Goal: Task Accomplishment & Management: Use online tool/utility

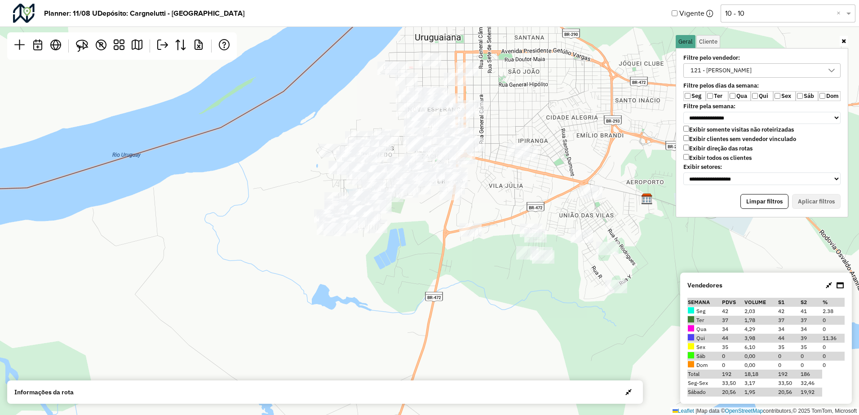
scroll to position [5, 35]
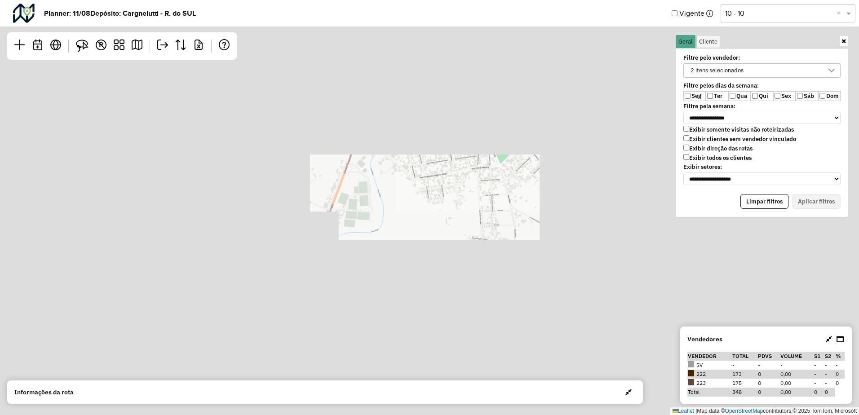
scroll to position [5, 35]
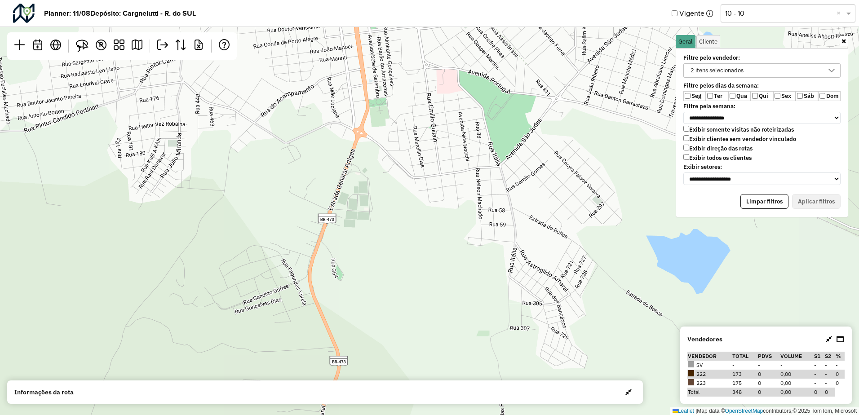
click at [701, 67] on div "2 itens selecionados" at bounding box center [716, 70] width 59 height 13
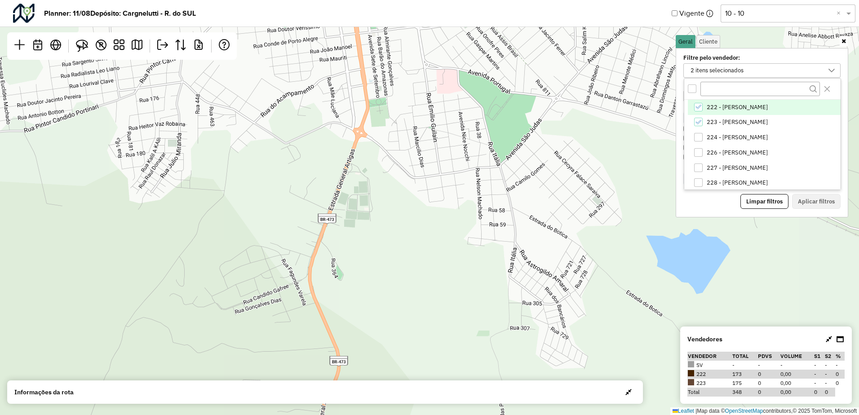
click at [711, 108] on span "222 - [PERSON_NAME]" at bounding box center [737, 107] width 61 height 7
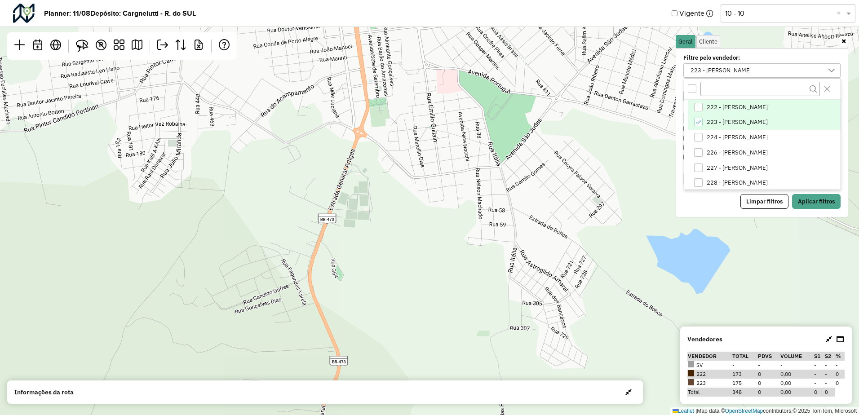
click at [711, 120] on span "223 - [PERSON_NAME]" at bounding box center [737, 122] width 61 height 7
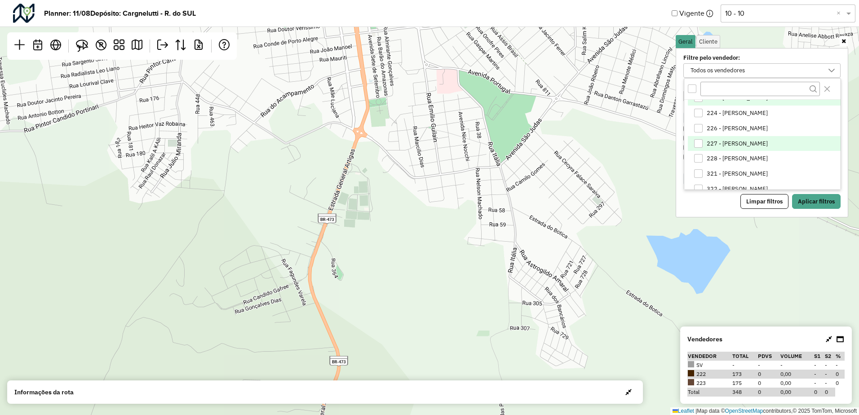
click at [730, 142] on span "227 - [PERSON_NAME]" at bounding box center [737, 143] width 61 height 7
click at [733, 127] on span "226 - [PERSON_NAME]" at bounding box center [737, 128] width 61 height 7
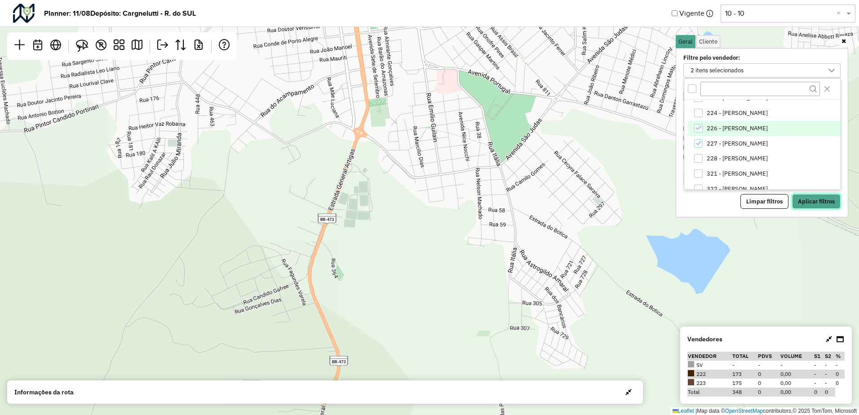
click at [809, 201] on button "Aplicar filtros" at bounding box center [816, 201] width 49 height 15
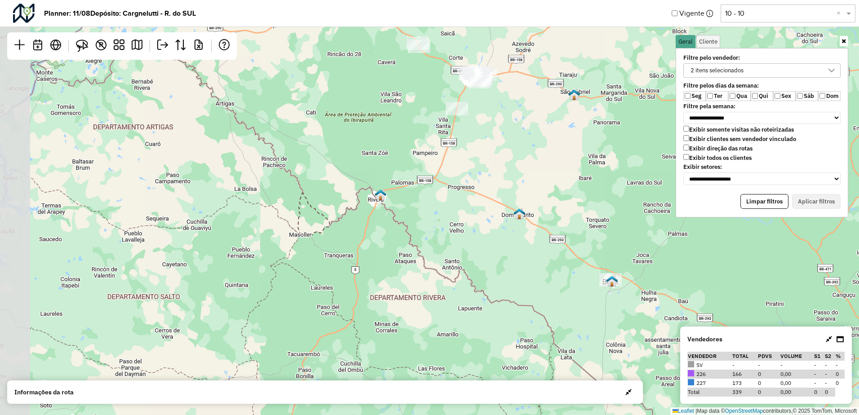
drag, startPoint x: 584, startPoint y: 181, endPoint x: 531, endPoint y: 251, distance: 86.6
click at [622, 310] on div "Leaflet | Map data © OpenStreetMap contributors,© 2025 TomTom, Microsoft" at bounding box center [429, 207] width 859 height 415
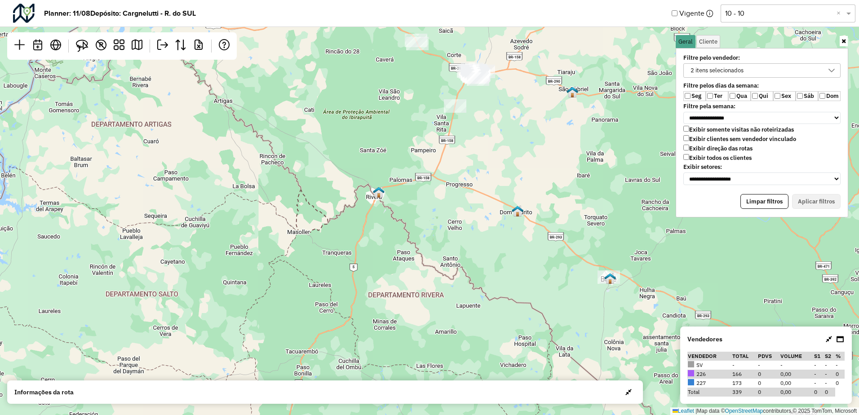
drag, startPoint x: 460, startPoint y: 139, endPoint x: 450, endPoint y: 205, distance: 66.7
click at [451, 204] on div "Leaflet | Map data © OpenStreetMap contributors,© 2025 TomTom, Microsoft" at bounding box center [429, 207] width 859 height 415
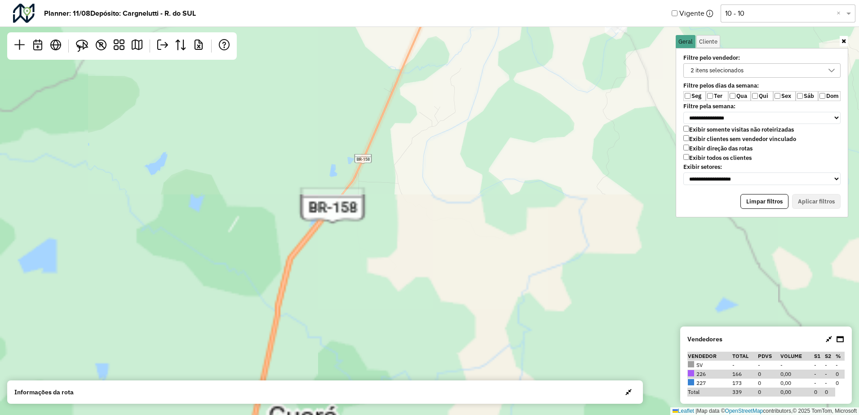
drag, startPoint x: 447, startPoint y: 102, endPoint x: 386, endPoint y: 283, distance: 190.9
click at [387, 281] on div "Leaflet | Map data © OpenStreetMap contributors,© 2025 TomTom, Microsoft" at bounding box center [429, 207] width 859 height 415
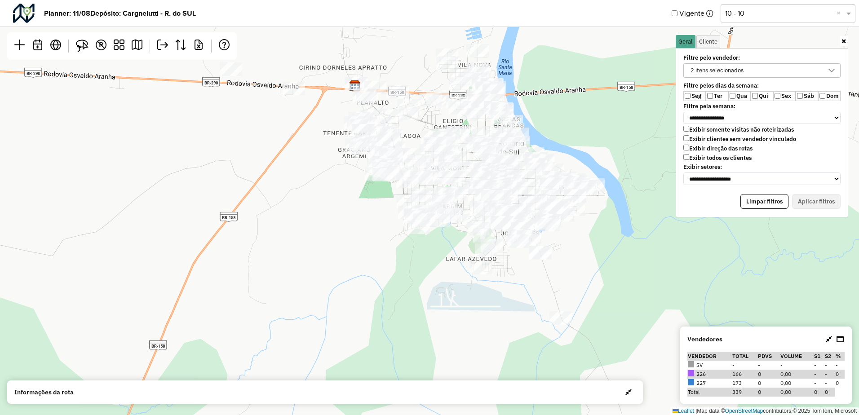
drag, startPoint x: 470, startPoint y: 201, endPoint x: 396, endPoint y: 262, distance: 95.4
click at [396, 262] on div "Leaflet | Map data © OpenStreetMap contributors,© 2025 TomTom, Microsoft" at bounding box center [429, 207] width 859 height 415
click at [703, 75] on div "2 itens selecionados" at bounding box center [716, 70] width 59 height 13
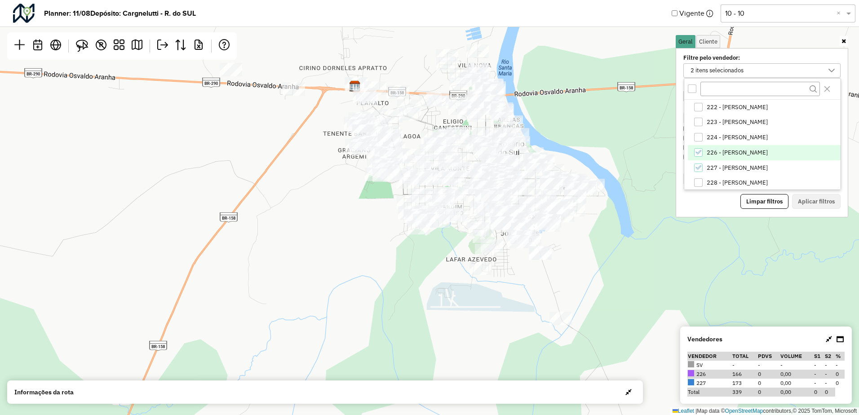
click at [715, 154] on span "226 - LUAN RIBEIRO DE SOUZA" at bounding box center [737, 152] width 61 height 7
click at [814, 206] on button "Aplicar filtros" at bounding box center [816, 201] width 49 height 15
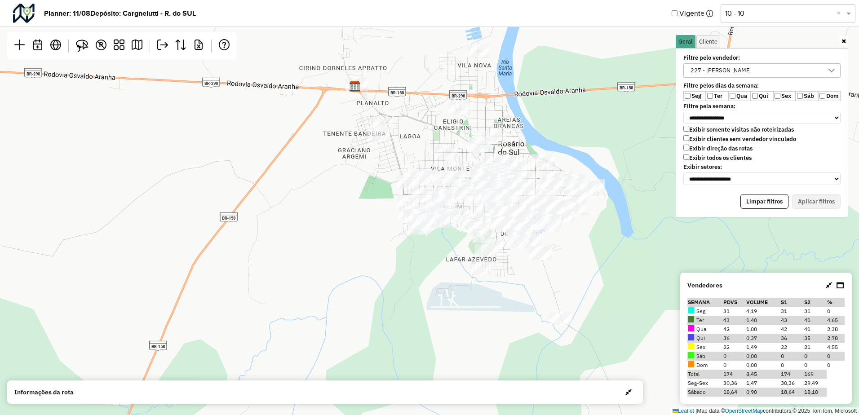
click at [696, 72] on div "227 - Emerson Sasso" at bounding box center [720, 70] width 67 height 13
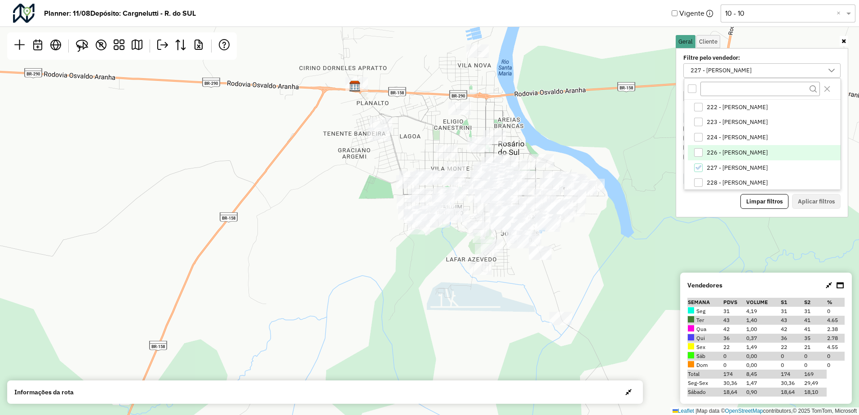
click at [721, 155] on span "226 - LUAN RIBEIRO DE SOUZA" at bounding box center [737, 152] width 61 height 7
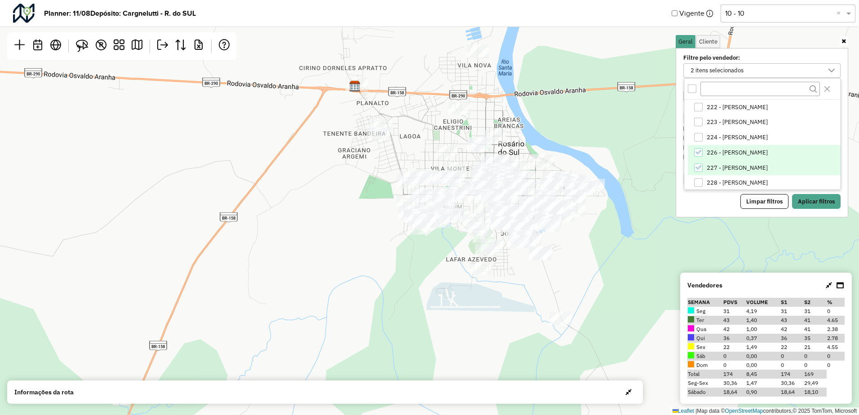
click at [720, 166] on span "227 - Emerson Sasso" at bounding box center [737, 167] width 61 height 7
click at [810, 203] on button "Aplicar filtros" at bounding box center [816, 201] width 49 height 15
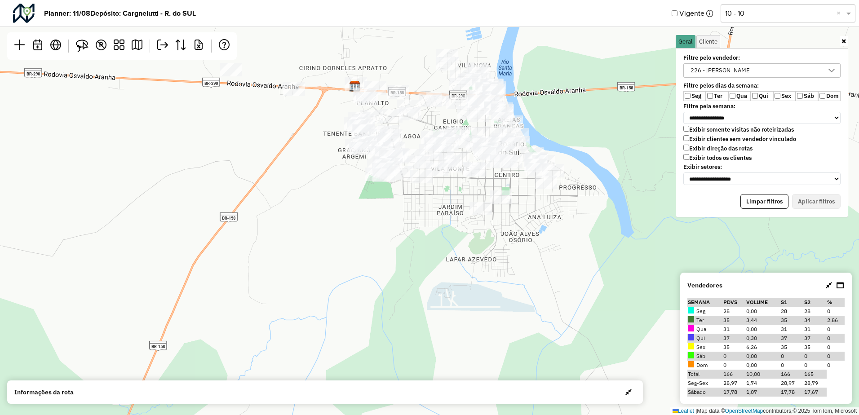
click at [716, 72] on div "226 - LUAN RIBEIRO DE SOUZA" at bounding box center [720, 70] width 67 height 13
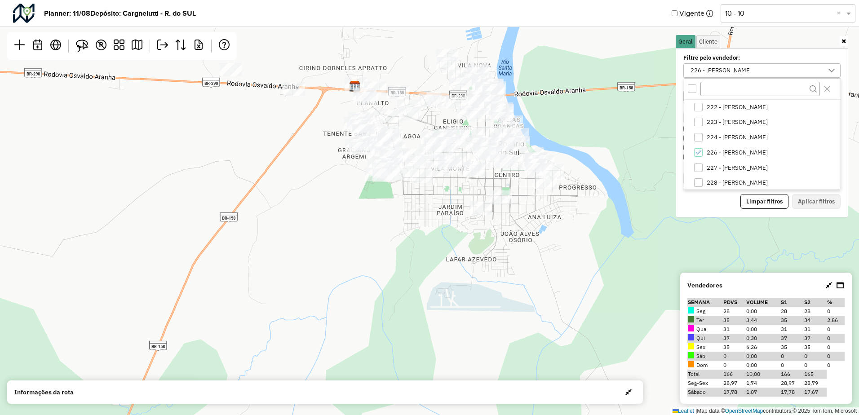
drag, startPoint x: 465, startPoint y: 238, endPoint x: 482, endPoint y: 217, distance: 27.2
click at [465, 238] on div "Leaflet | Map data © OpenStreetMap contributors,© 2025 TomTom, Microsoft" at bounding box center [429, 207] width 859 height 415
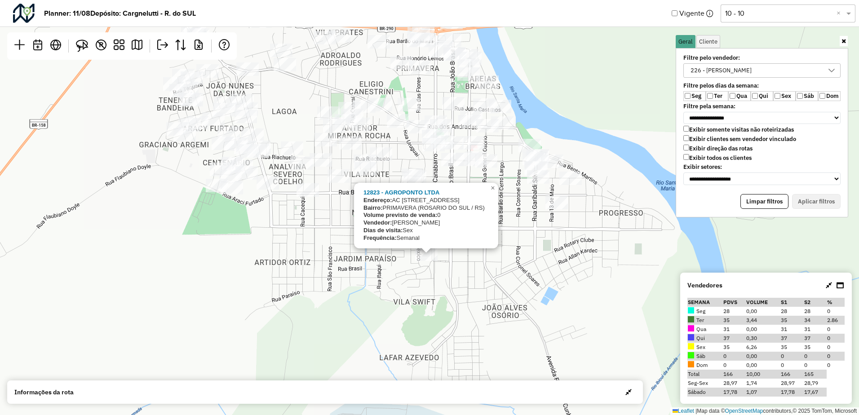
drag, startPoint x: 496, startPoint y: 230, endPoint x: 441, endPoint y: 287, distance: 79.1
click at [441, 287] on div "12823 - AGROPONTO LTDA Endereço: AC Rua General Canabarro 2078 Bairro: PRIMAVER…" at bounding box center [429, 207] width 859 height 415
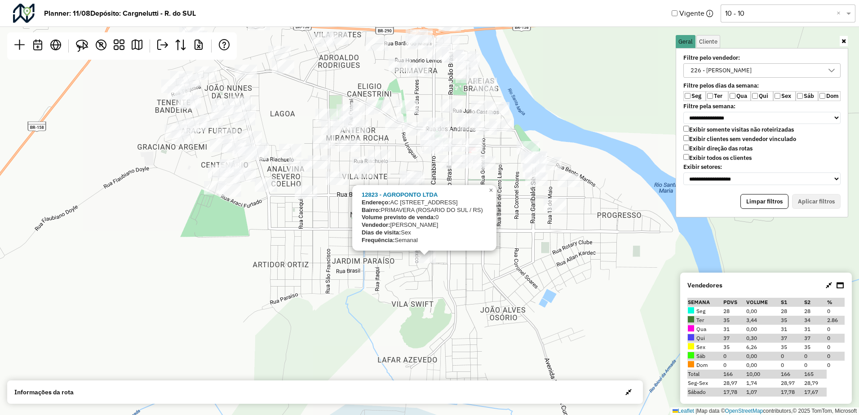
click at [456, 277] on div "12823 - AGROPONTO LTDA Endereço: AC Rua General Canabarro 2078 Bairro: PRIMAVER…" at bounding box center [429, 207] width 859 height 415
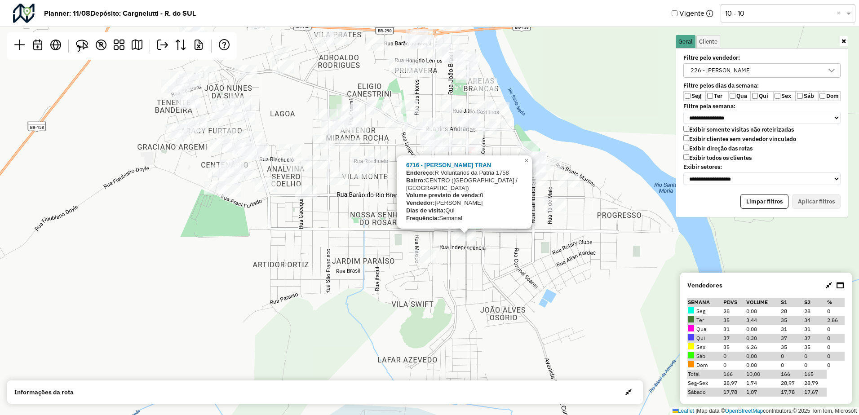
click at [474, 261] on div "6716 - MARCIO CIROLINI TRAN Endereço: R Voluntarios da Patria 1758 Bairro: CENT…" at bounding box center [429, 207] width 859 height 415
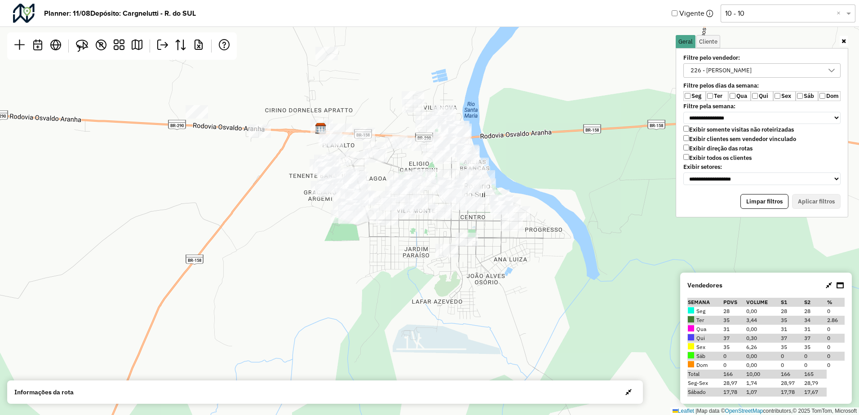
click at [709, 71] on div "226 - LUAN RIBEIRO DE SOUZA" at bounding box center [720, 70] width 67 height 13
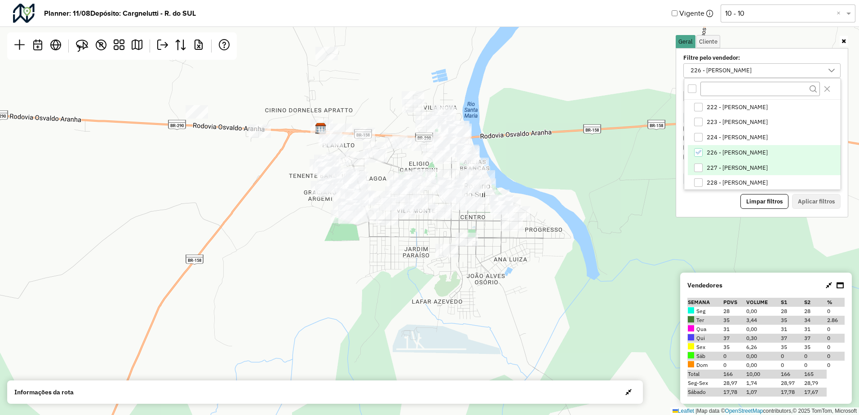
click at [717, 171] on span "227 - Emerson Sasso" at bounding box center [737, 167] width 61 height 7
click at [718, 156] on li "226 - LUAN RIBEIRO DE SOUZA" at bounding box center [764, 152] width 153 height 15
click at [578, 272] on div "Leaflet | Map data © OpenStreetMap contributors,© 2025 TomTom, Microsoft" at bounding box center [429, 207] width 859 height 415
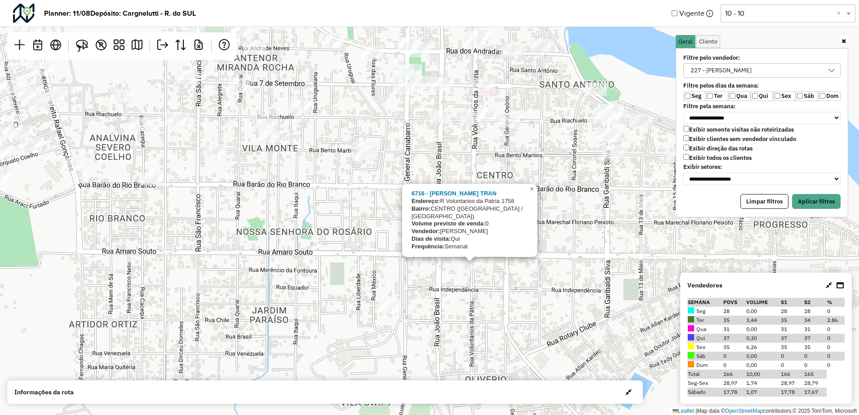
click at [527, 305] on div "6716 - MARCIO CIROLINI TRAN Endereço: R Voluntarios da Patria 1758 Bairro: CENT…" at bounding box center [429, 207] width 859 height 415
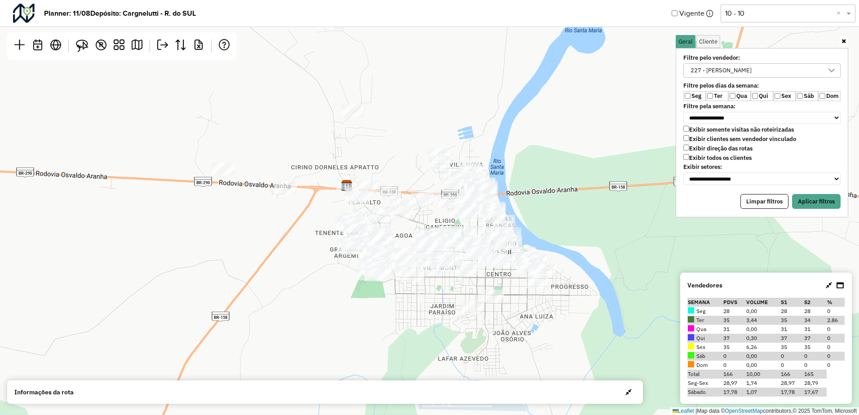
click at [698, 71] on div "227 - Emerson Sasso" at bounding box center [720, 70] width 67 height 13
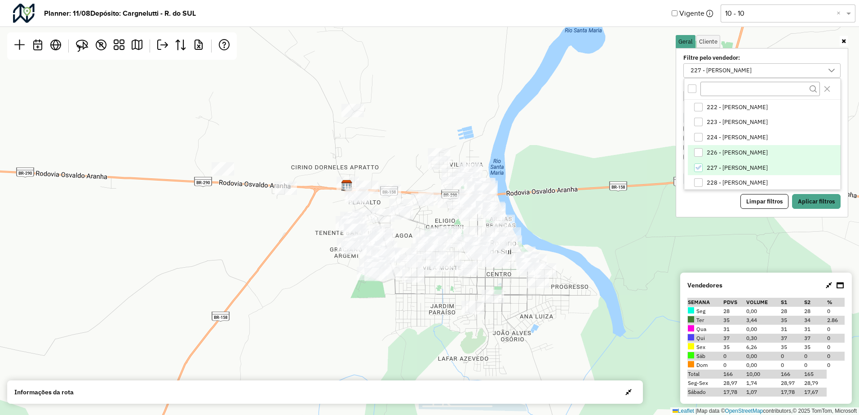
click at [716, 158] on li "226 - LUAN RIBEIRO DE SOUZA" at bounding box center [764, 152] width 153 height 15
click at [716, 167] on span "227 - Emerson Sasso" at bounding box center [737, 167] width 61 height 7
click at [651, 233] on div "Leaflet | Map data © OpenStreetMap contributors,© 2025 TomTom, Microsoft" at bounding box center [429, 207] width 859 height 415
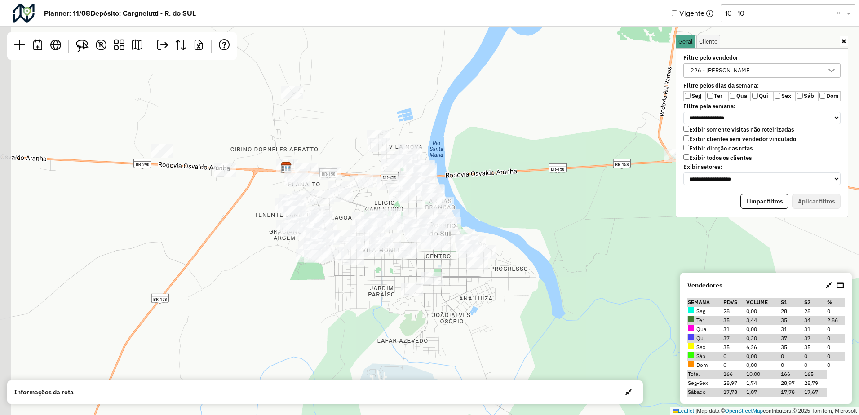
drag, startPoint x: 366, startPoint y: 259, endPoint x: 393, endPoint y: 268, distance: 28.0
click at [393, 268] on div "Leaflet | Map data © OpenStreetMap contributors,© 2025 TomTom, Microsoft" at bounding box center [429, 207] width 859 height 415
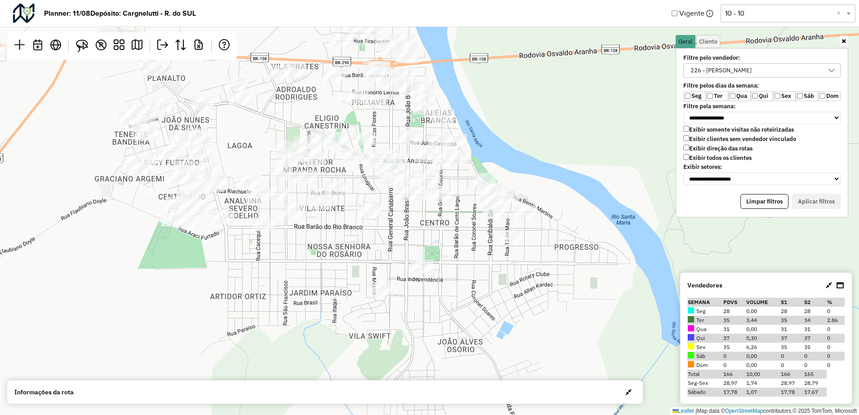
drag, startPoint x: 556, startPoint y: 323, endPoint x: 404, endPoint y: 219, distance: 184.2
click at [404, 219] on div "Leaflet | Map data © OpenStreetMap contributors,© 2025 TomTom, Microsoft" at bounding box center [429, 207] width 859 height 415
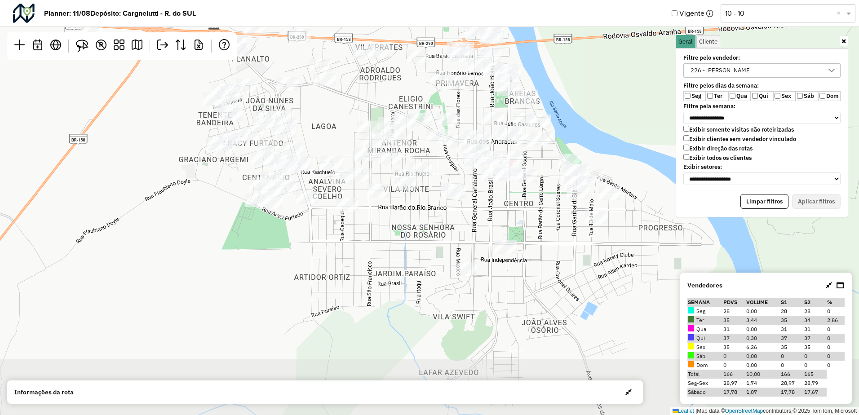
drag, startPoint x: 444, startPoint y: 282, endPoint x: 437, endPoint y: 211, distance: 70.9
click at [437, 211] on div "Leaflet | Map data © OpenStreetMap contributors,© 2025 TomTom, Microsoft" at bounding box center [429, 207] width 859 height 415
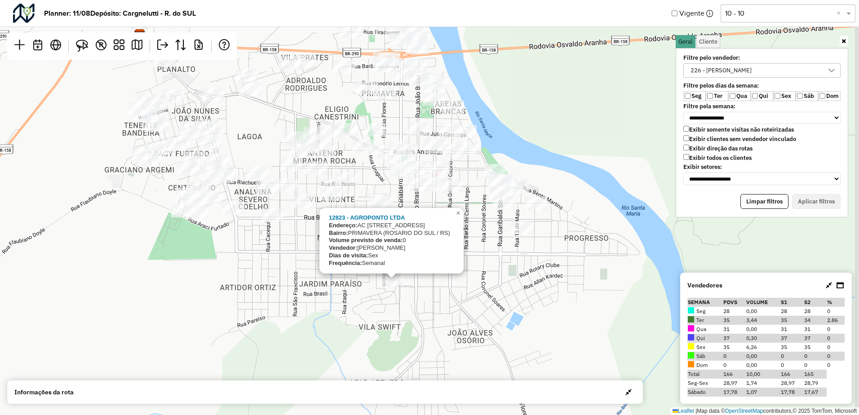
drag, startPoint x: 467, startPoint y: 292, endPoint x: 383, endPoint y: 299, distance: 83.8
click at [384, 299] on div "12823 - AGROPONTO LTDA Endereço: AC Rua General Canabarro 2078 Bairro: PRIMAVER…" at bounding box center [429, 207] width 859 height 415
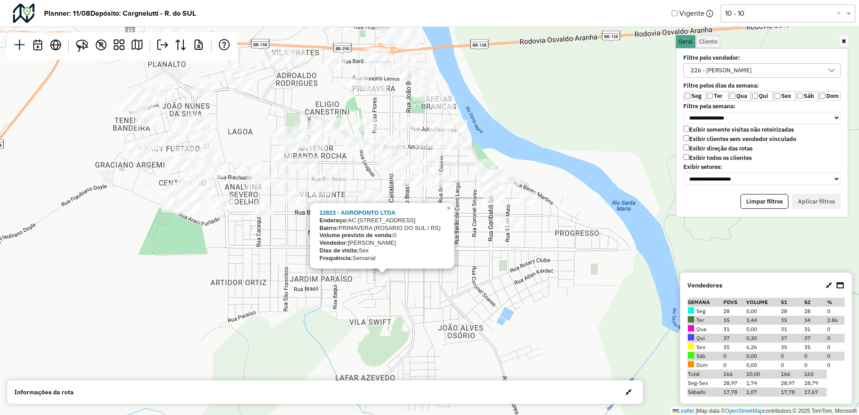
click at [383, 298] on div "12823 - AGROPONTO LTDA Endereço: AC Rua General Canabarro 2078 Bairro: PRIMAVER…" at bounding box center [429, 207] width 859 height 415
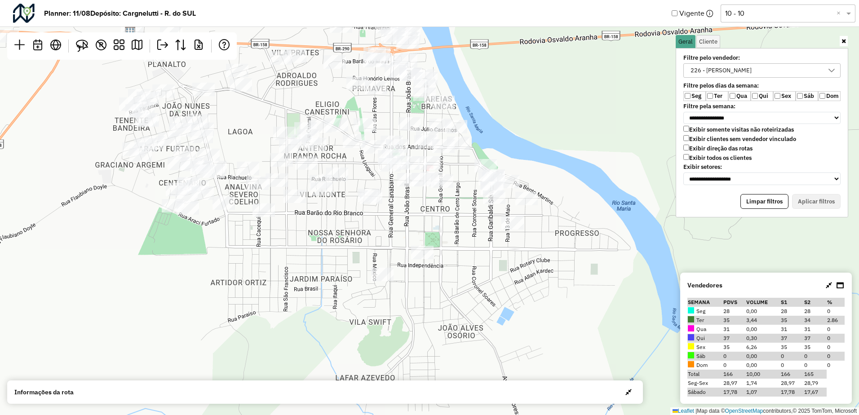
click at [714, 70] on div "226 - LUAN RIBEIRO DE SOUZA" at bounding box center [720, 70] width 67 height 13
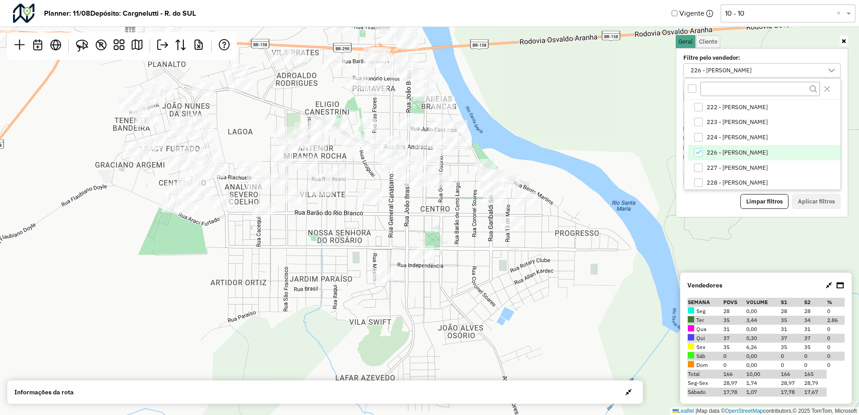
click at [469, 276] on div "Leaflet | Map data © OpenStreetMap contributors,© 2025 TomTom, Microsoft" at bounding box center [429, 207] width 859 height 415
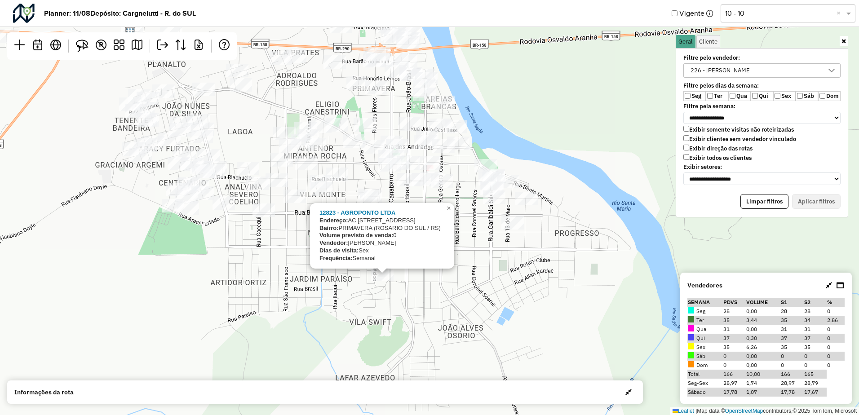
click at [524, 256] on div "12823 - AGROPONTO LTDA Endereço: AC Rua General Canabarro 2078 Bairro: PRIMAVER…" at bounding box center [429, 207] width 859 height 415
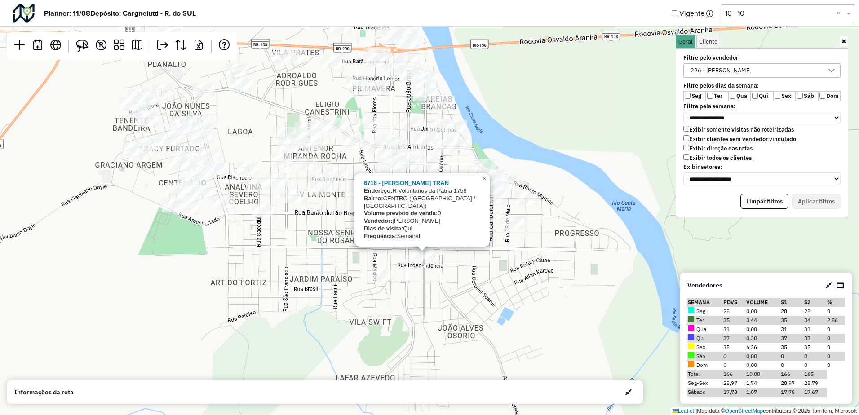
click at [321, 257] on div "6716 - MARCIO CIROLINI TRAN Endereço: R Voluntarios da Patria 1758 Bairro: CENT…" at bounding box center [429, 207] width 859 height 415
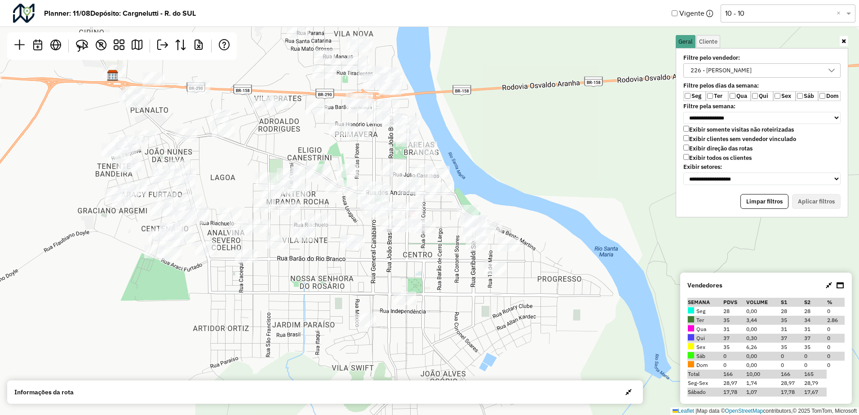
drag, startPoint x: 322, startPoint y: 264, endPoint x: 307, endPoint y: 306, distance: 44.3
click at [307, 306] on div "Leaflet | Map data © OpenStreetMap contributors,© 2025 TomTom, Microsoft" at bounding box center [429, 207] width 859 height 415
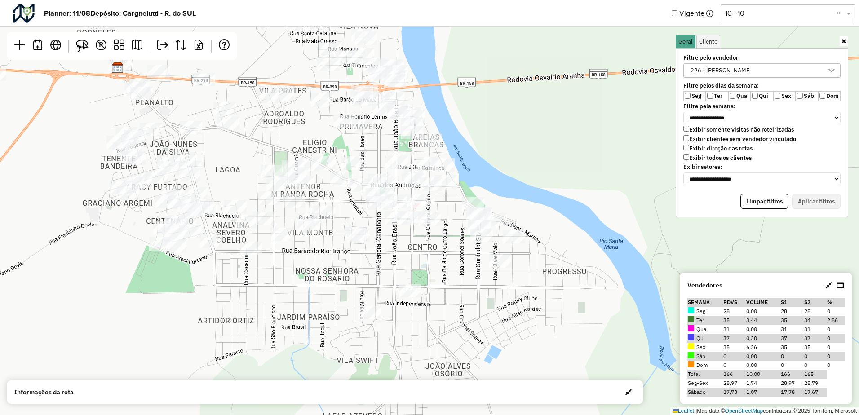
drag, startPoint x: 332, startPoint y: 300, endPoint x: 347, endPoint y: 259, distance: 42.9
click at [347, 260] on div "Leaflet | Map data © OpenStreetMap contributors,© 2025 TomTom, Microsoft" at bounding box center [429, 207] width 859 height 415
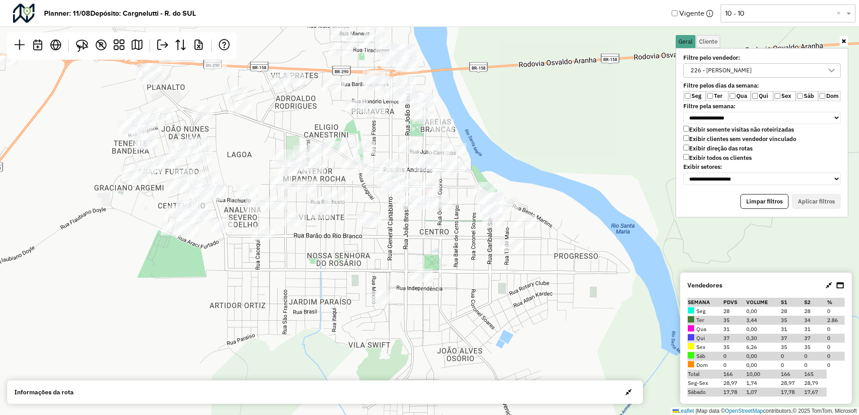
drag, startPoint x: 344, startPoint y: 266, endPoint x: 350, endPoint y: 284, distance: 19.2
click at [347, 283] on div "Leaflet | Map data © OpenStreetMap contributors,© 2025 TomTom, Microsoft" at bounding box center [429, 207] width 859 height 415
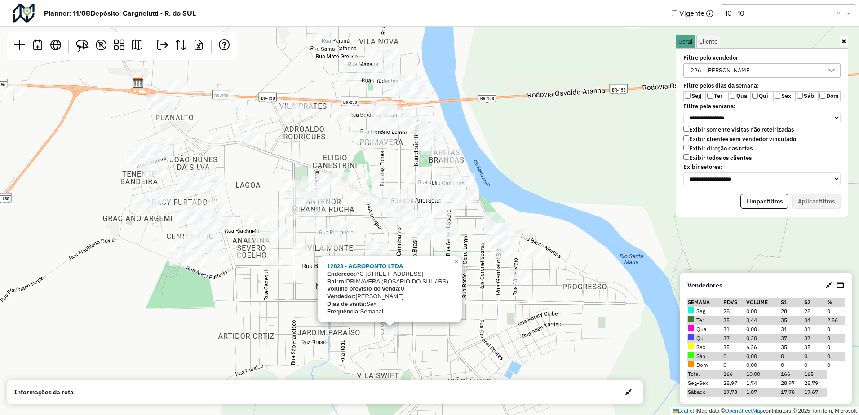
drag, startPoint x: 385, startPoint y: 126, endPoint x: 391, endPoint y: 165, distance: 39.6
click at [393, 158] on div "12823 - AGROPONTO LTDA Endereço: AC Rua General Canabarro 2078 Bairro: PRIMAVER…" at bounding box center [429, 207] width 859 height 415
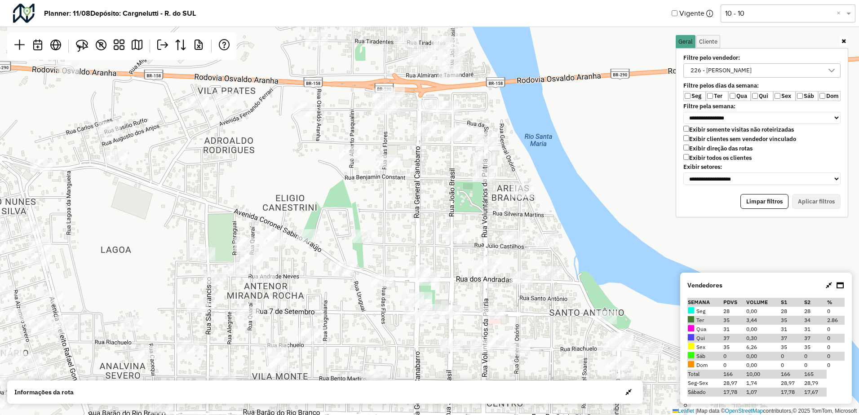
drag, startPoint x: 330, startPoint y: 165, endPoint x: 319, endPoint y: 223, distance: 59.0
click at [329, 218] on div "12823 - AGROPONTO LTDA Endereço: AC Rua General Canabarro 2078 Bairro: PRIMAVER…" at bounding box center [429, 207] width 859 height 415
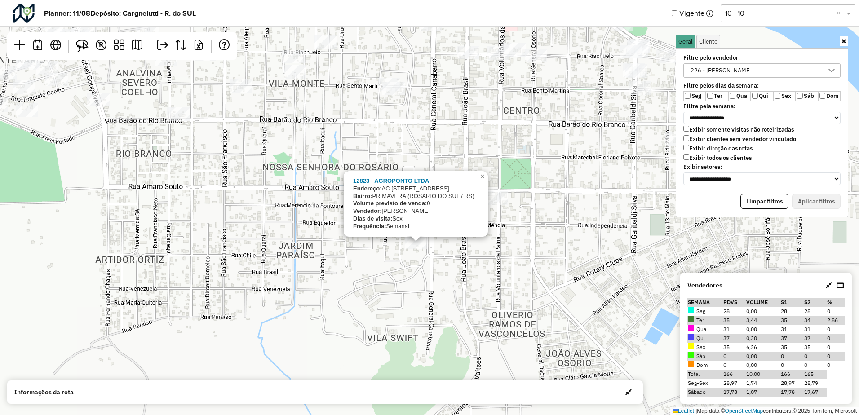
drag, startPoint x: 422, startPoint y: 274, endPoint x: 405, endPoint y: 301, distance: 31.9
click at [403, 307] on div "12823 - AGROPONTO LTDA Endereço: AC Rua General Canabarro 2078 Bairro: PRIMAVER…" at bounding box center [429, 207] width 859 height 415
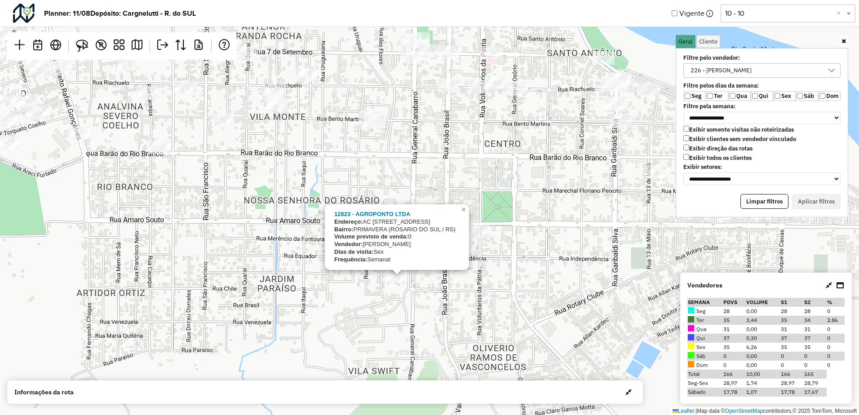
click at [401, 289] on div "12823 - AGROPONTO LTDA Endereço: AC Rua General Canabarro 2078 Bairro: PRIMAVER…" at bounding box center [429, 207] width 859 height 415
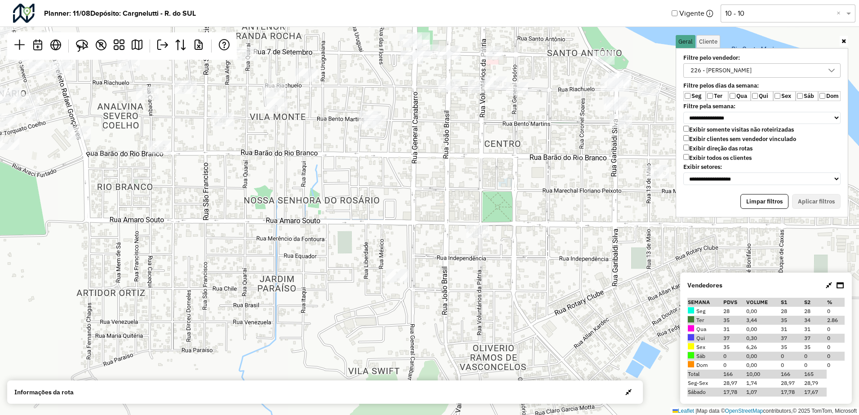
drag, startPoint x: 409, startPoint y: 221, endPoint x: 408, endPoint y: 249, distance: 27.9
click at [408, 249] on div "Leaflet | Map data © OpenStreetMap contributors,© 2025 TomTom, Microsoft" at bounding box center [429, 207] width 859 height 415
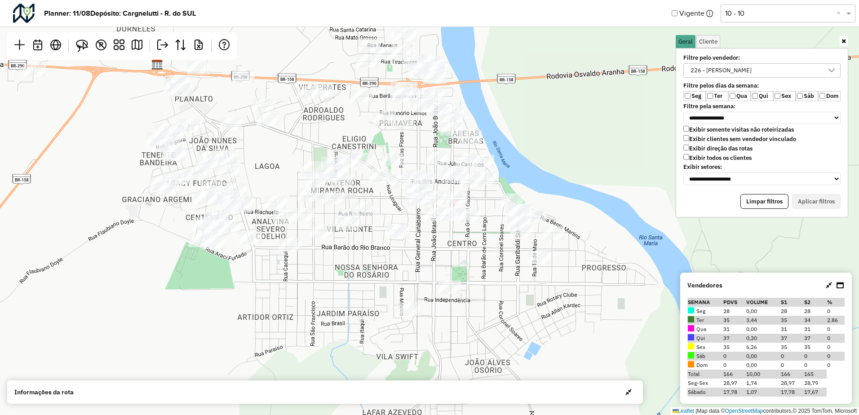
click at [717, 69] on div "226 - LUAN RIBEIRO DE SOUZA" at bounding box center [720, 70] width 67 height 13
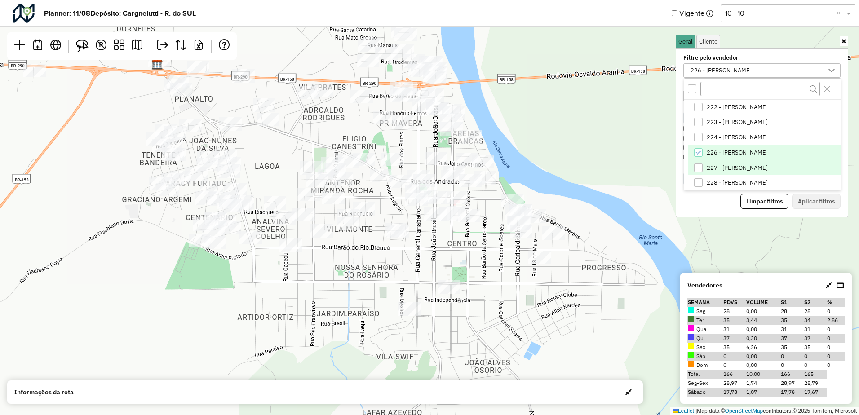
click at [719, 167] on span "227 - Emerson Sasso" at bounding box center [737, 167] width 61 height 7
click at [716, 150] on span "226 - LUAN RIBEIRO DE SOUZA" at bounding box center [737, 152] width 61 height 7
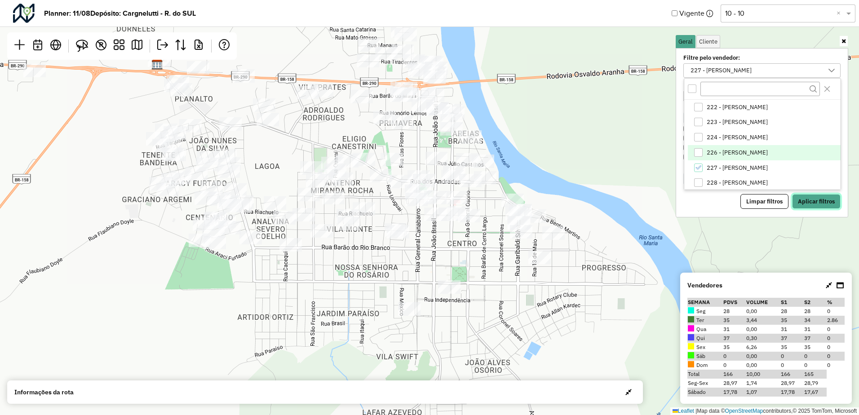
click at [813, 203] on button "Aplicar filtros" at bounding box center [816, 201] width 49 height 15
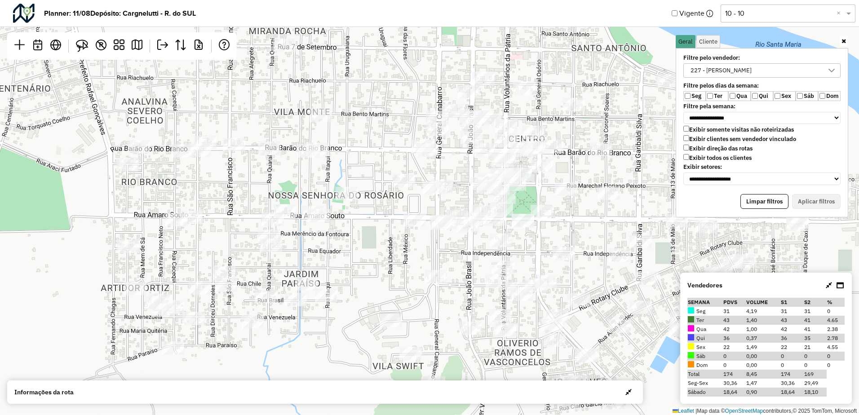
drag, startPoint x: 408, startPoint y: 303, endPoint x: 397, endPoint y: 246, distance: 58.7
click at [398, 248] on div "Leaflet | Map data © OpenStreetMap contributors,© 2025 TomTom, Microsoft" at bounding box center [429, 207] width 859 height 415
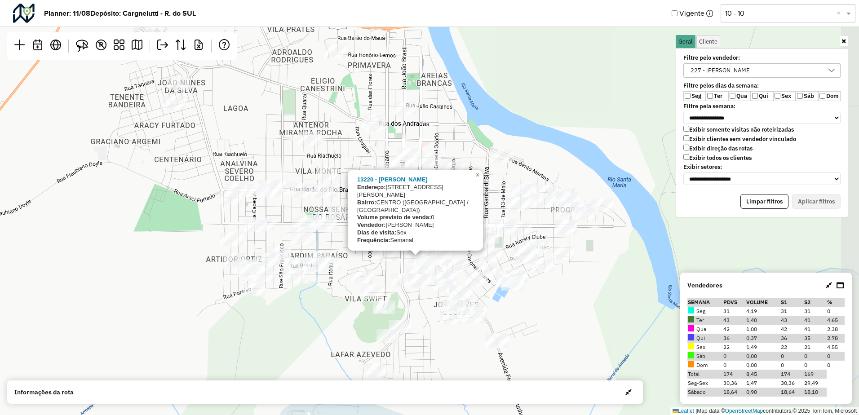
drag, startPoint x: 608, startPoint y: 301, endPoint x: 534, endPoint y: 302, distance: 74.1
click at [535, 301] on div "13220 - ADAIR RODRIGUES SEV Endereço: Rua Gaudencio Soares 2348 Bairro: CENTRO …" at bounding box center [429, 207] width 859 height 415
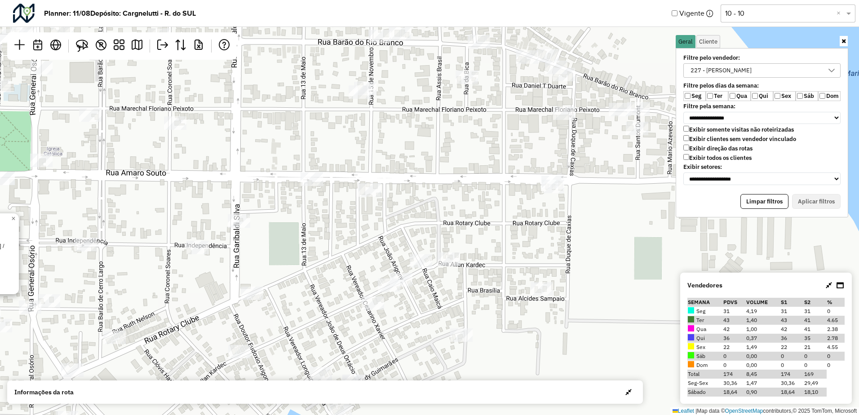
click at [577, 206] on div "13220 - ADAIR RODRIGUES SEV Endereço: Rua Gaudencio Soares 2348 Bairro: CENTRO …" at bounding box center [429, 207] width 859 height 415
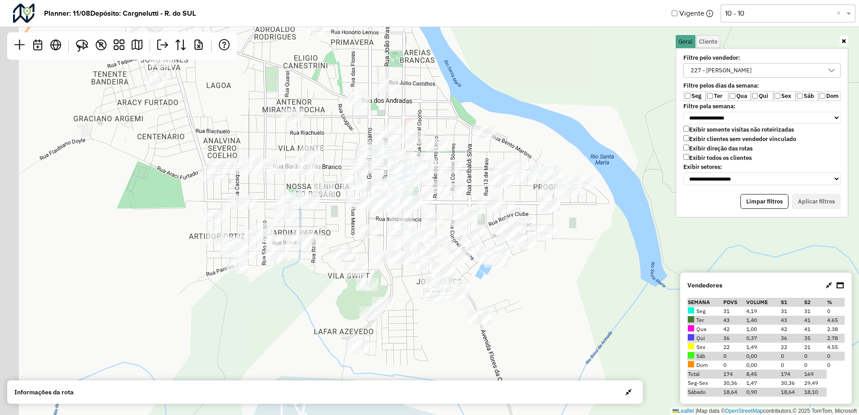
drag, startPoint x: 437, startPoint y: 196, endPoint x: 462, endPoint y: 211, distance: 28.8
click at [461, 211] on div "Leaflet | Map data © OpenStreetMap contributors,© 2025 TomTom, Microsoft" at bounding box center [429, 207] width 859 height 415
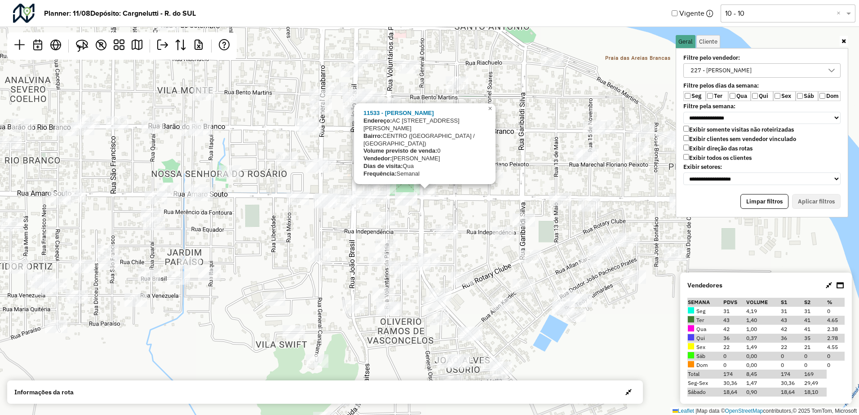
drag, startPoint x: 476, startPoint y: 301, endPoint x: 477, endPoint y: 269, distance: 31.5
click at [477, 269] on div "11533 - TANIA CRISTINA DOS S Endereço: AC RUA GENERAL OSORIO 2359 Bairro: CENTR…" at bounding box center [429, 207] width 859 height 415
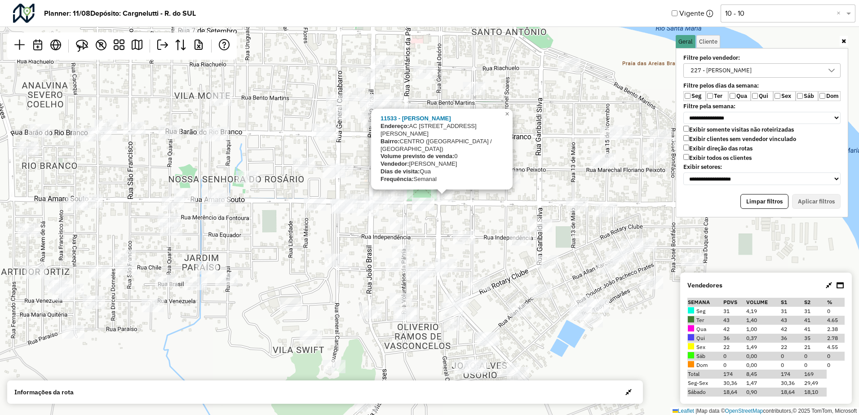
drag, startPoint x: 464, startPoint y: 206, endPoint x: 489, endPoint y: 219, distance: 28.1
click at [489, 218] on div "11533 - TANIA CRISTINA DOS S Endereço: AC RUA GENERAL OSORIO 2359 Bairro: CENTR…" at bounding box center [429, 207] width 859 height 415
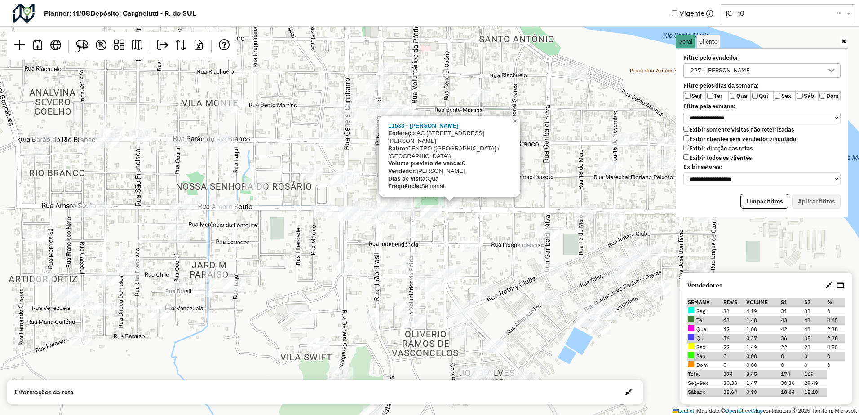
click at [489, 221] on div "11533 - TANIA CRISTINA DOS S Endereço: AC RUA GENERAL OSORIO 2359 Bairro: CENTR…" at bounding box center [429, 207] width 859 height 415
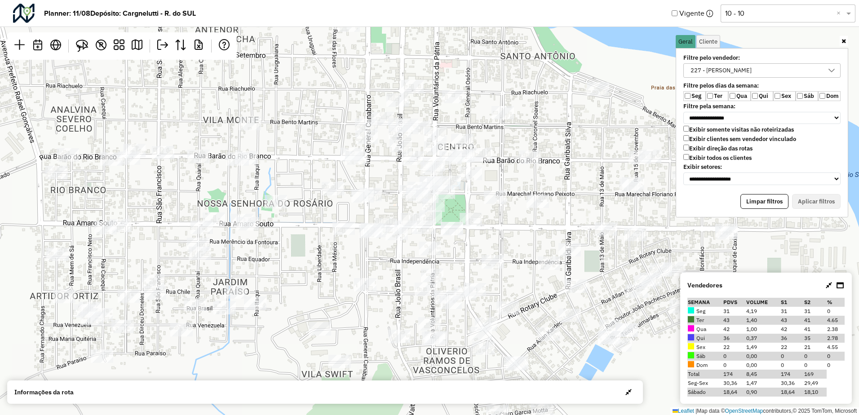
drag, startPoint x: 476, startPoint y: 216, endPoint x: 497, endPoint y: 233, distance: 27.2
click at [497, 233] on div "Leaflet | Map data © OpenStreetMap contributors,© 2025 TomTom, Microsoft" at bounding box center [429, 207] width 859 height 415
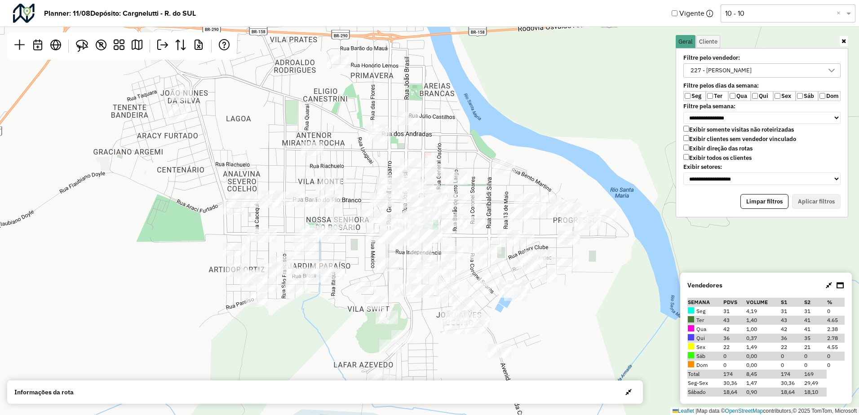
drag, startPoint x: 467, startPoint y: 139, endPoint x: 473, endPoint y: 143, distance: 7.1
click at [473, 142] on div "Leaflet | Map data © OpenStreetMap contributors,© 2025 TomTom, Microsoft" at bounding box center [429, 207] width 859 height 415
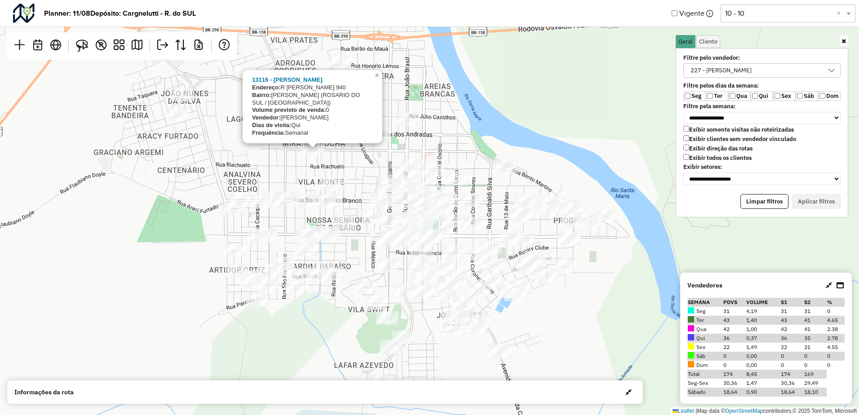
click at [292, 174] on div "13116 - EDUARDA ROSA MENEZES Endereço: R ARTUR BERNARDES 940 Bairro: ANA LUIZA …" at bounding box center [429, 207] width 859 height 415
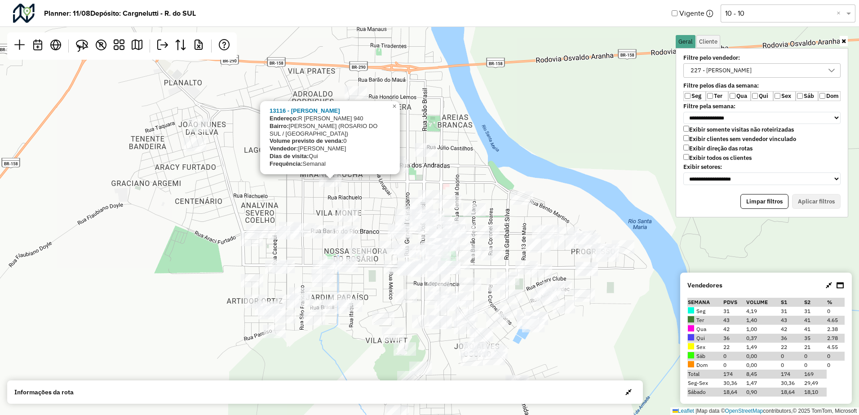
click at [322, 198] on div "13116 - EDUARDA ROSA MENEZES Endereço: R ARTUR BERNARDES 940 Bairro: ANA LUIZA …" at bounding box center [429, 207] width 859 height 415
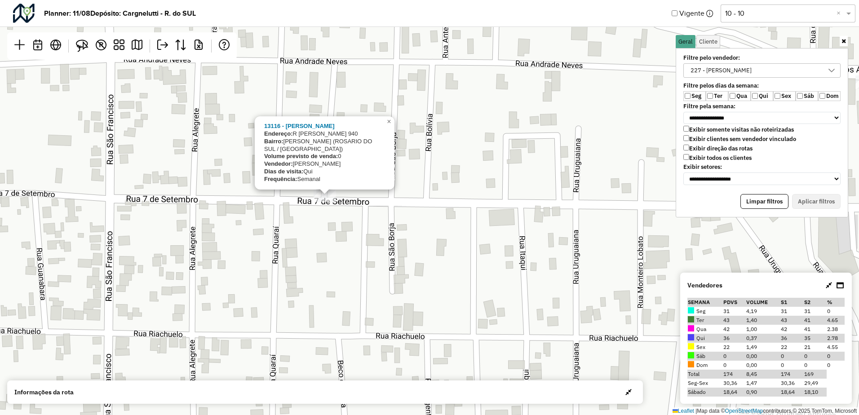
click at [463, 212] on div "13116 - EDUARDA ROSA MENEZES Endereço: R ARTUR BERNARDES 940 Bairro: ANA LUIZA …" at bounding box center [429, 207] width 859 height 415
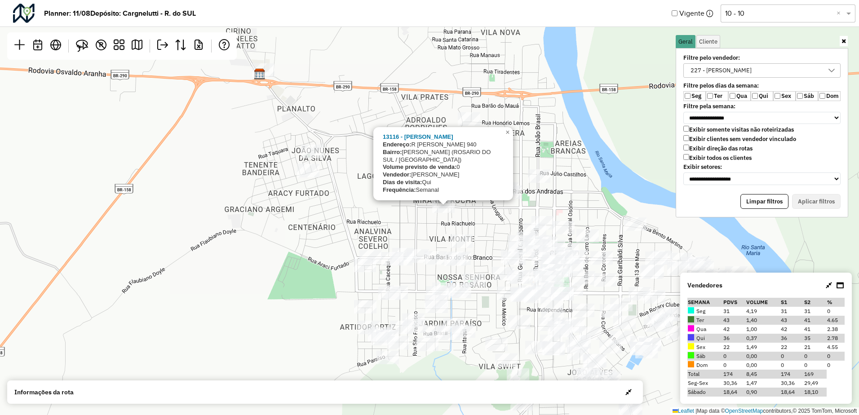
click at [385, 222] on div "13116 - EDUARDA ROSA MENEZES Endereço: R ARTUR BERNARDES 940 Bairro: ANA LUIZA …" at bounding box center [429, 207] width 859 height 415
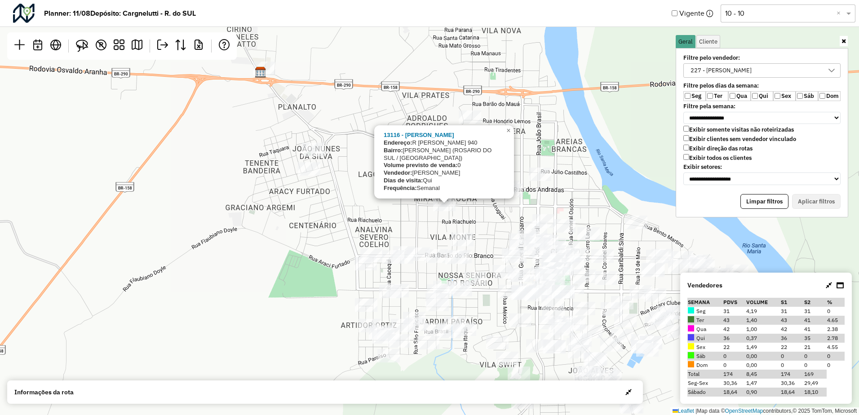
click at [397, 213] on div "13116 - EDUARDA ROSA MENEZES Endereço: R ARTUR BERNARDES 940 Bairro: ANA LUIZA …" at bounding box center [429, 207] width 859 height 415
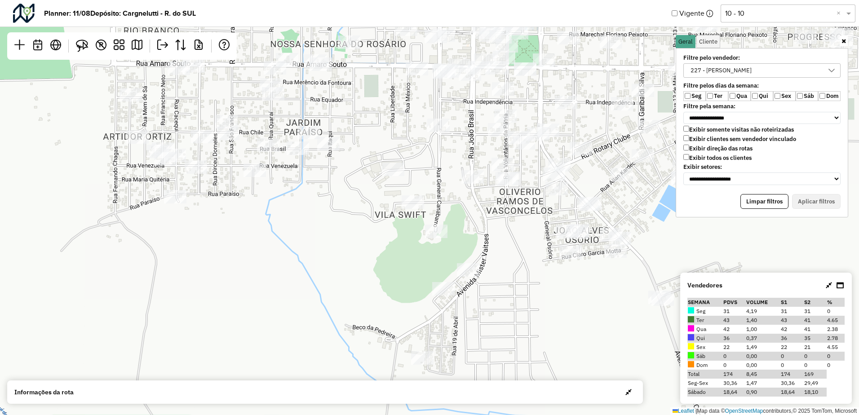
drag, startPoint x: 562, startPoint y: 229, endPoint x: 321, endPoint y: 276, distance: 246.3
click at [321, 276] on div "Leaflet | Map data © OpenStreetMap contributors,© 2025 TomTom, Microsoft" at bounding box center [429, 207] width 859 height 415
